Goal: Task Accomplishment & Management: Manage account settings

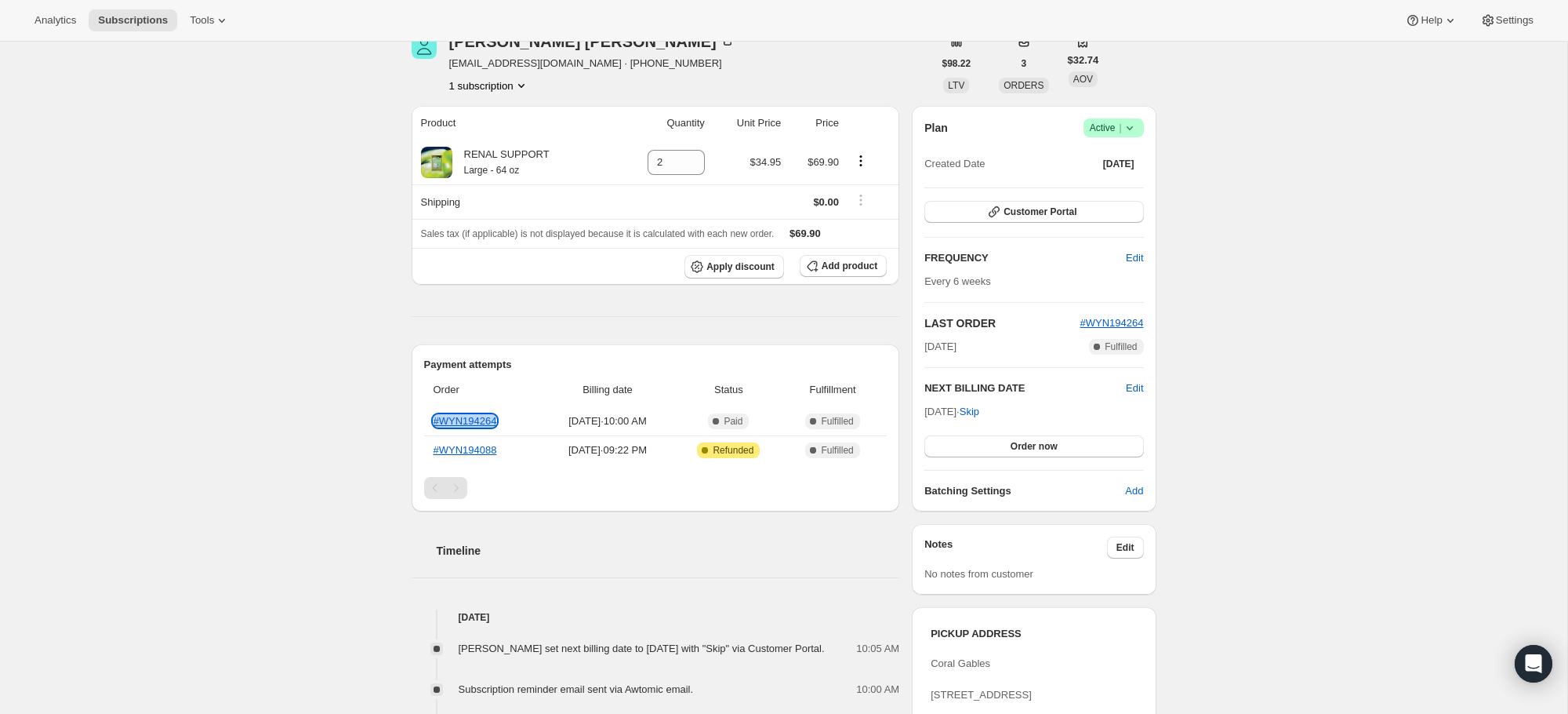
scroll to position [81, 0]
click at [635, 513] on div "Timeline" at bounding box center [656, 533] width 488 height 47
drag, startPoint x: 555, startPoint y: 449, endPoint x: 702, endPoint y: 451, distance: 147.0
click at [702, 451] on tr "#WYN194088 [DATE] · 09:22 PM Attention Complete Refunded Complete Fulfilled" at bounding box center [656, 449] width 463 height 29
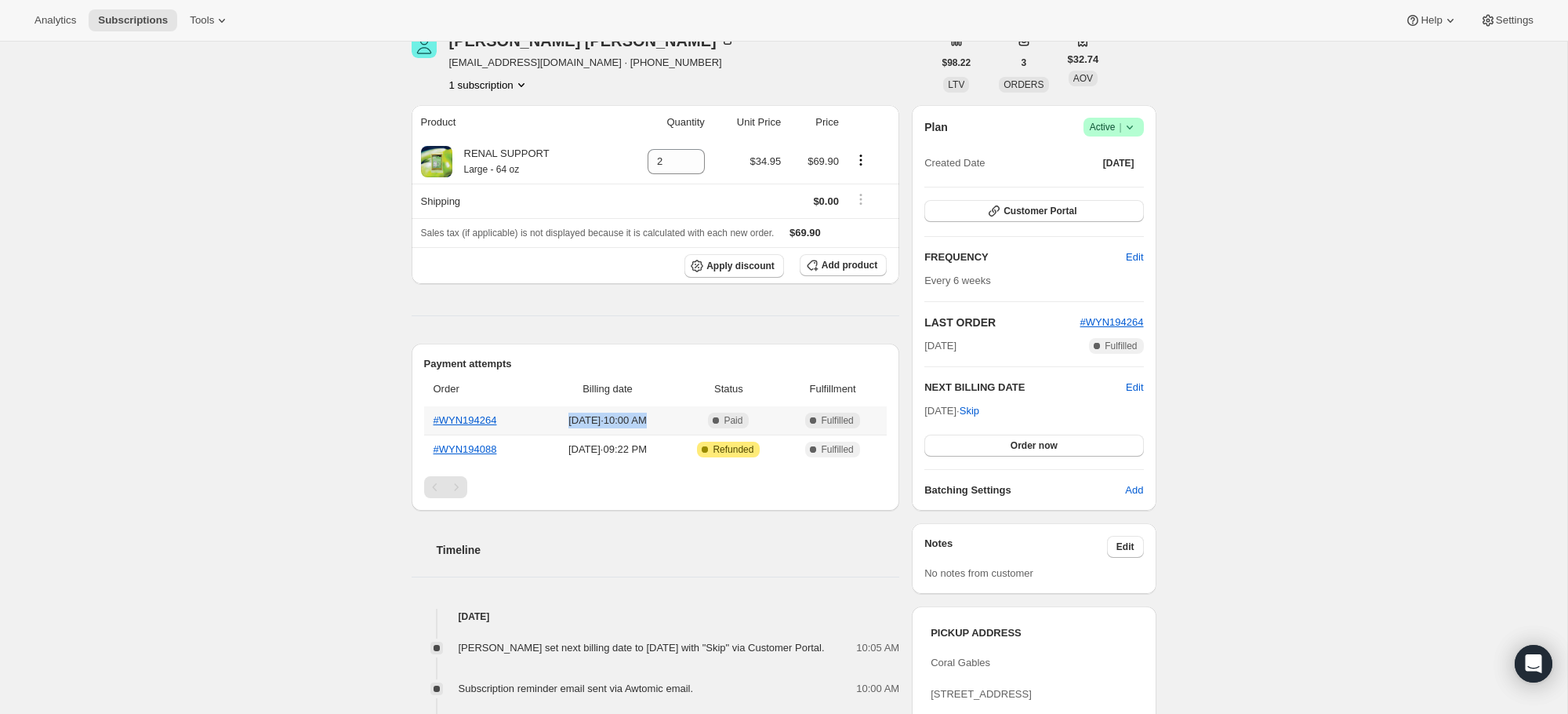
drag, startPoint x: 553, startPoint y: 423, endPoint x: 691, endPoint y: 425, distance: 138.0
click at [670, 425] on span "[DATE] · 10:00 AM" at bounding box center [608, 420] width 124 height 16
click at [741, 564] on div "Timeline [DATE] [PERSON_NAME] set next billing date to [DATE] with "Skip" via C…" at bounding box center [656, 720] width 488 height 421
click at [1134, 132] on icon at bounding box center [1130, 127] width 16 height 16
click at [1117, 179] on span "Cancel subscription" at bounding box center [1108, 185] width 88 height 12
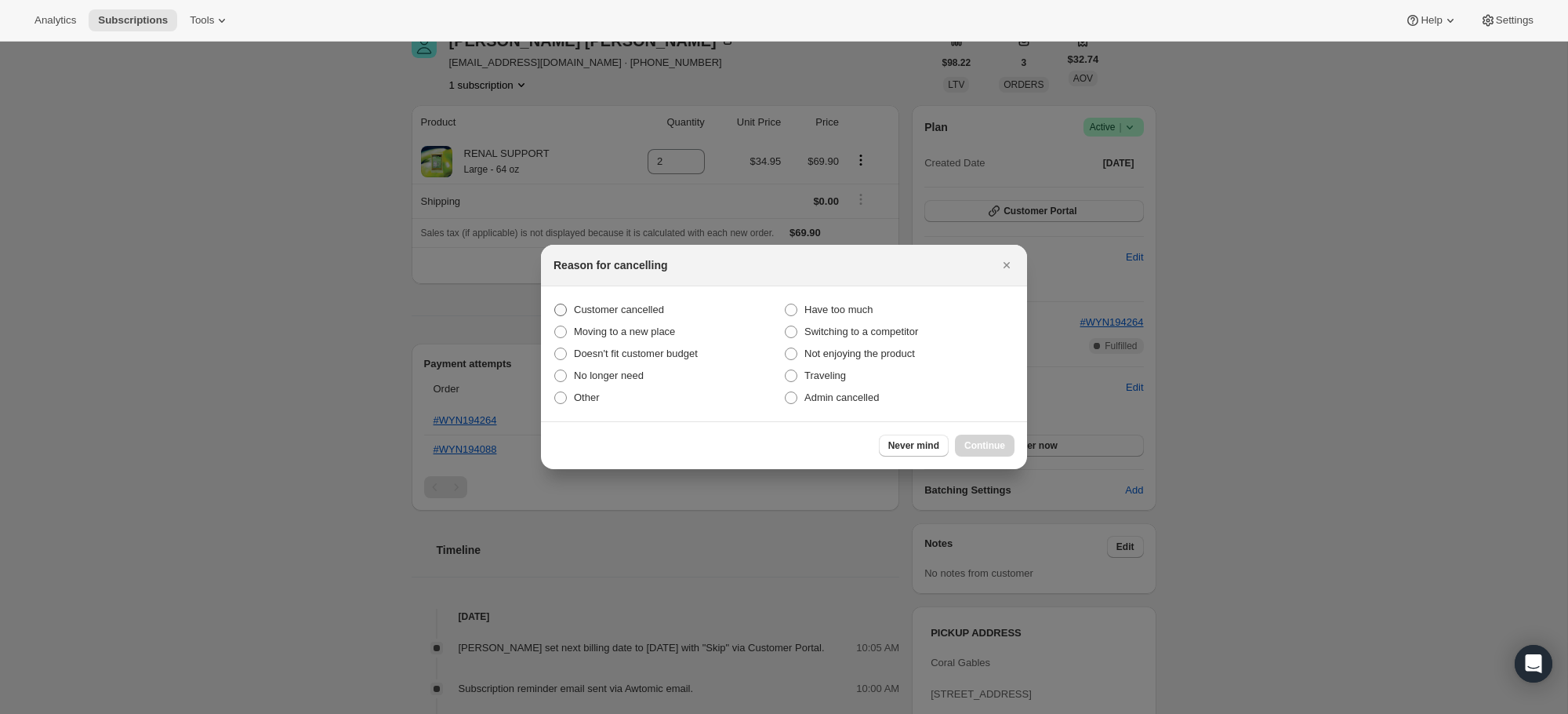
click at [601, 310] on span "Customer cancelled" at bounding box center [618, 309] width 90 height 12
click at [555, 304] on input "Customer cancelled" at bounding box center [554, 303] width 1 height 1
radio input "true"
click at [982, 447] on span "Continue" at bounding box center [984, 446] width 41 height 13
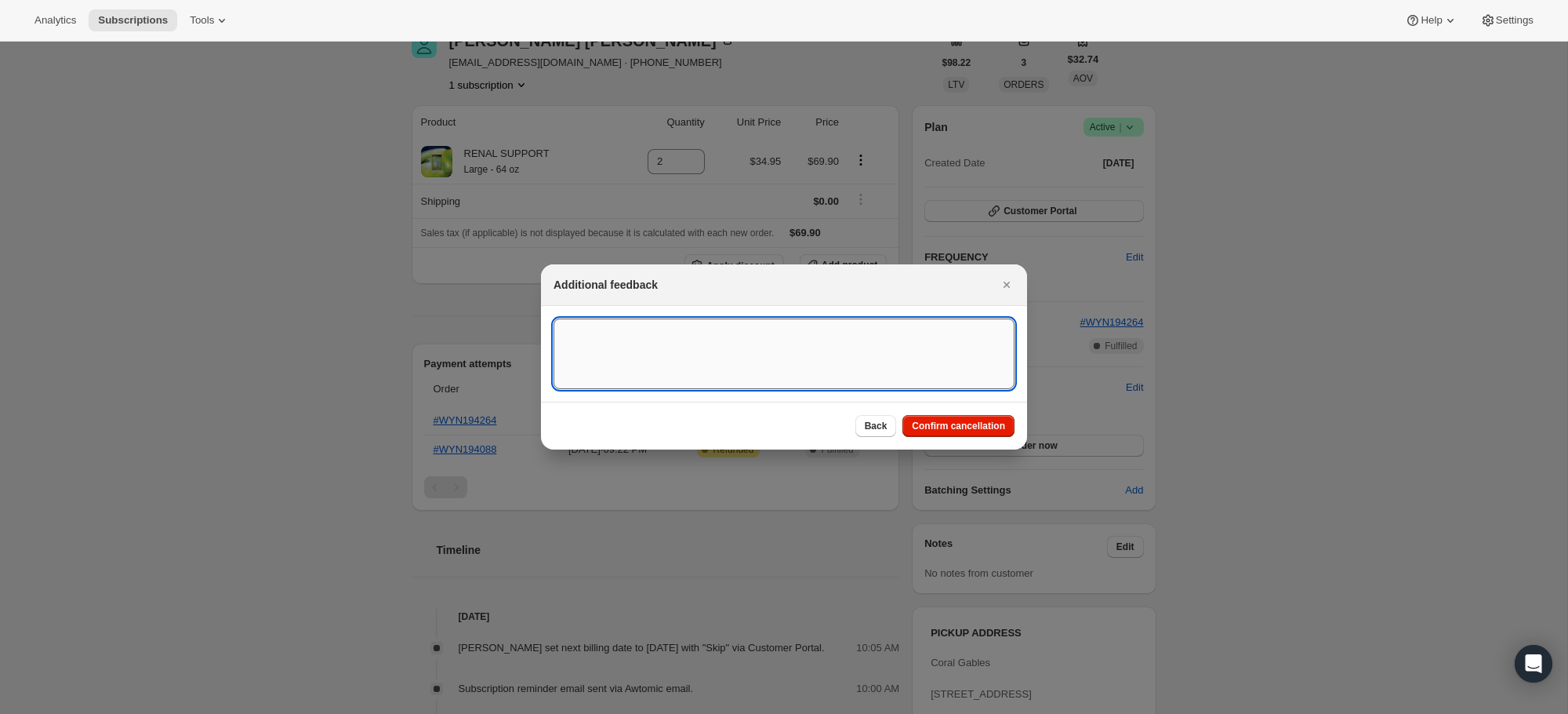
click at [838, 364] on textarea ":rbj:" at bounding box center [784, 353] width 461 height 71
type textarea "did not want it to be a subcription."
click at [967, 426] on span "Confirm cancellation" at bounding box center [958, 426] width 93 height 13
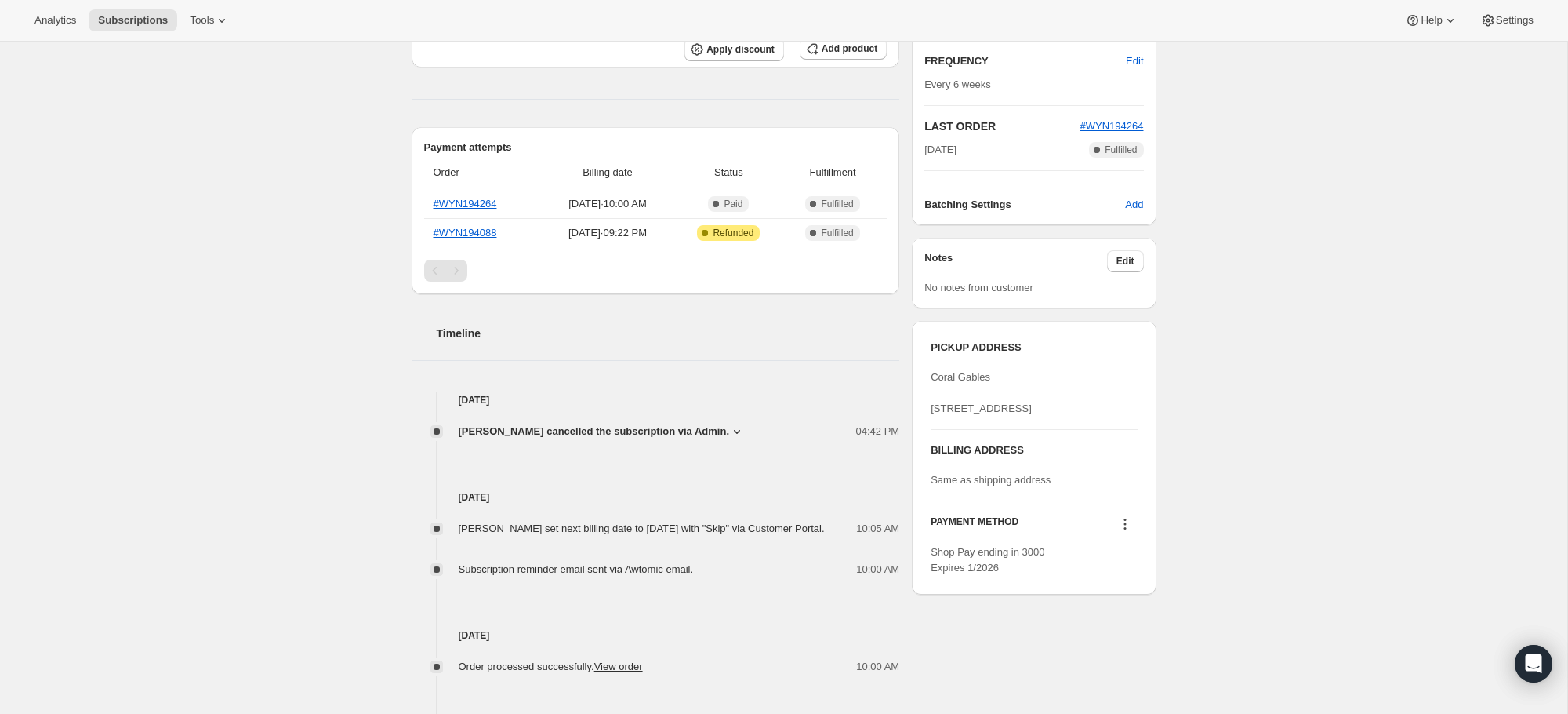
scroll to position [292, 0]
